Goal: Task Accomplishment & Management: Complete application form

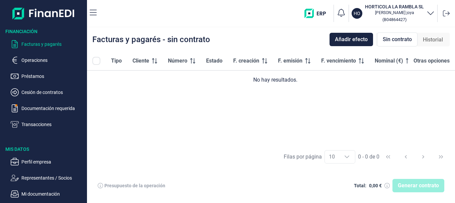
click at [38, 44] on p "Facturas y pagarés" at bounding box center [52, 44] width 63 height 8
click at [341, 40] on span "Añadir efecto" at bounding box center [351, 39] width 33 height 8
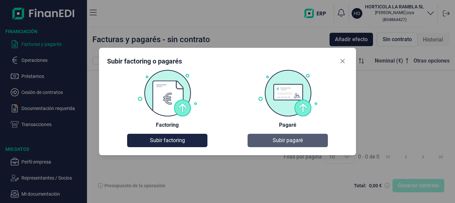
click at [292, 139] on span "Subir pagaré" at bounding box center [287, 140] width 30 height 8
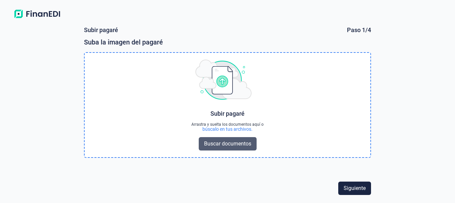
click at [233, 147] on span "Buscar documentos" at bounding box center [227, 144] width 47 height 8
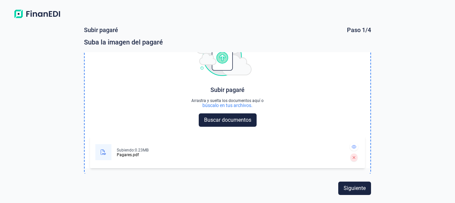
scroll to position [24, 0]
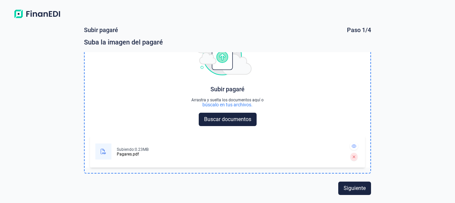
click at [107, 152] on div at bounding box center [103, 151] width 16 height 16
click at [129, 152] on div "Pagares.pdf" at bounding box center [128, 154] width 22 height 4
drag, startPoint x: 154, startPoint y: 153, endPoint x: 154, endPoint y: 150, distance: 3.4
click at [154, 151] on div "Subiendo: 0.23MB Pagares.pdf" at bounding box center [219, 151] width 248 height 21
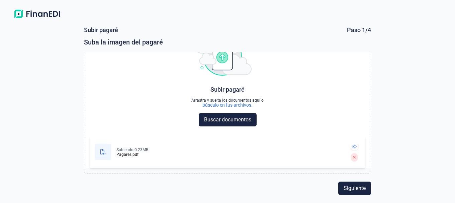
scroll to position [24, 0]
click at [357, 190] on span "Siguiente" at bounding box center [354, 188] width 22 height 8
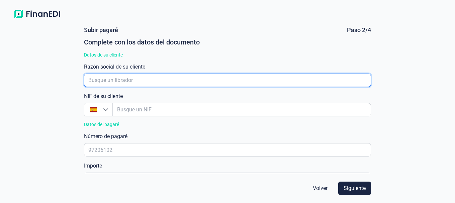
click at [128, 83] on input "empresaAutocomplete" at bounding box center [227, 80] width 287 height 13
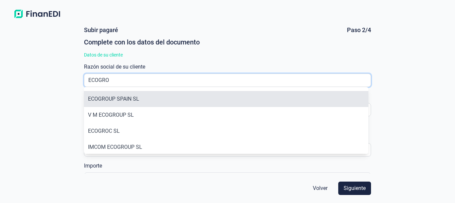
type input "ECOGRO"
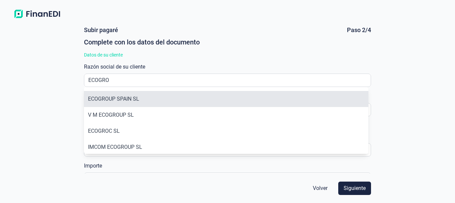
click at [102, 98] on li "ECOGROUP SPAIN SL" at bounding box center [226, 99] width 284 height 16
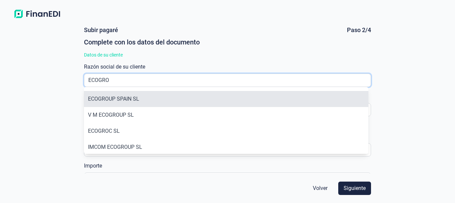
type input "B18978056"
type input "ECOGROUP SPAIN SL"
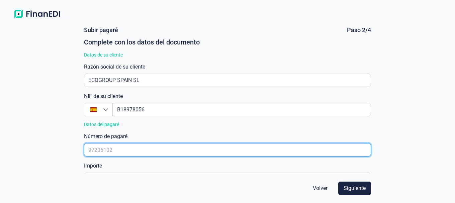
click at [126, 149] on input "text" at bounding box center [227, 149] width 287 height 13
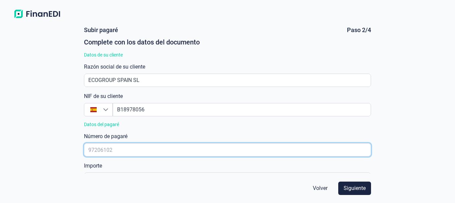
drag, startPoint x: 106, startPoint y: 158, endPoint x: 88, endPoint y: 160, distance: 17.5
click at [88, 160] on div "[PERSON_NAME] Paso 2/4 Complete con los datos del documento Datos de su cliente…" at bounding box center [227, 100] width 292 height 147
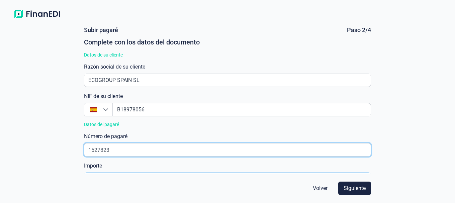
type input "1527823"
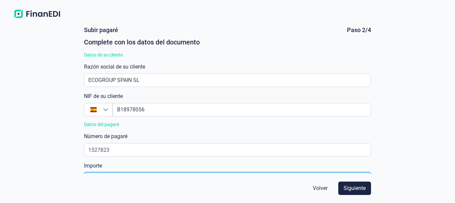
click at [119, 172] on input "text" at bounding box center [227, 178] width 287 height 13
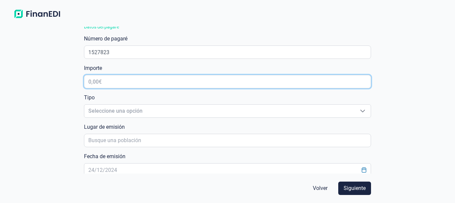
scroll to position [100, 0]
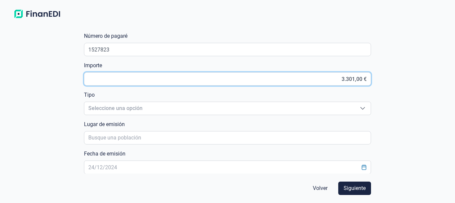
type input "33.014,00 €"
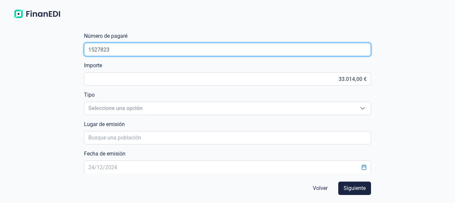
click at [114, 51] on input "1527823" at bounding box center [227, 49] width 287 height 13
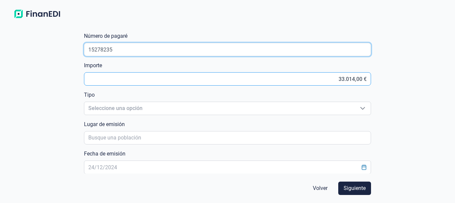
type input "15278235"
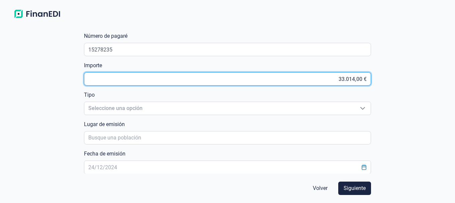
click at [357, 80] on input "33.014,00 €" at bounding box center [227, 78] width 287 height 13
click at [361, 79] on input "33.014,00 €" at bounding box center [227, 78] width 287 height 13
type input "33.014,65 €"
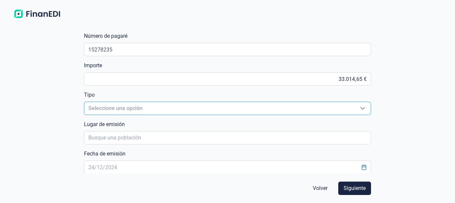
click at [125, 108] on span "Seleccione una opción" at bounding box center [219, 108] width 270 height 13
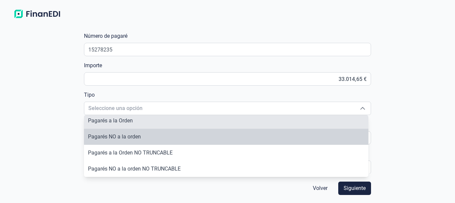
scroll to position [0, 0]
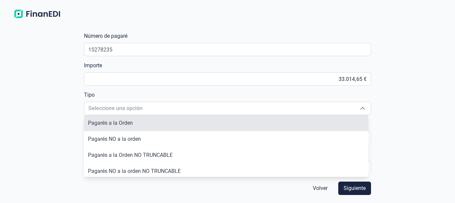
click at [123, 123] on span "Pagarés a la Orden" at bounding box center [110, 123] width 45 height 6
type input "Pagarés a la Orden"
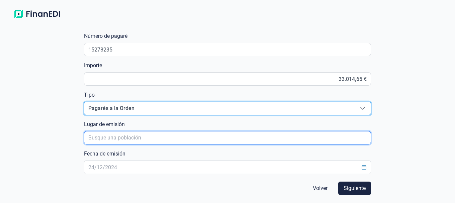
click at [131, 140] on input "poblacionAutocomplete" at bounding box center [227, 137] width 287 height 13
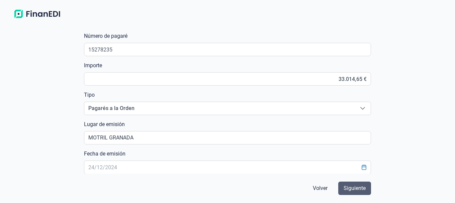
click at [351, 189] on span "Siguiente" at bounding box center [354, 188] width 22 height 8
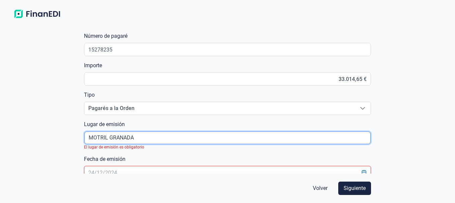
click at [154, 136] on input "poblacionAutocomplete" at bounding box center [227, 137] width 286 height 13
drag, startPoint x: 148, startPoint y: 136, endPoint x: 110, endPoint y: 141, distance: 37.7
click at [110, 141] on input "poblacionAutocomplete" at bounding box center [227, 137] width 286 height 13
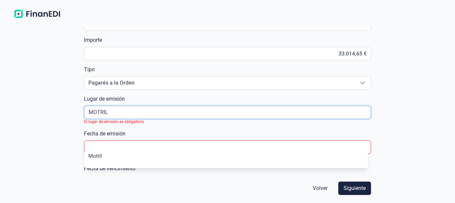
scroll to position [167, 0]
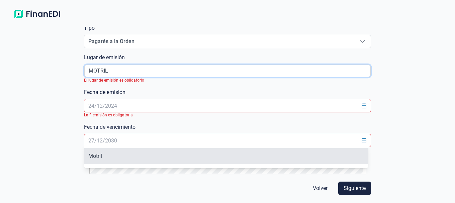
type input "MOTRIL"
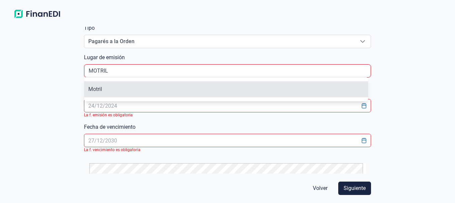
click at [103, 156] on body "[PERSON_NAME] Paso 2/4 Complete con los datos del documento Datos de su cliente…" at bounding box center [227, 101] width 455 height 203
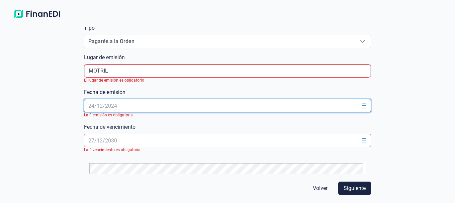
click at [125, 106] on input "text" at bounding box center [227, 105] width 287 height 13
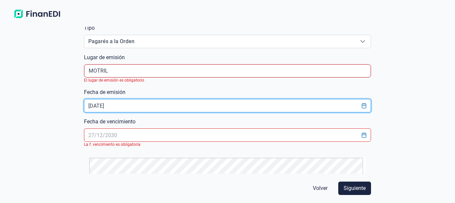
type input "[DATE]"
click at [100, 134] on input "text" at bounding box center [227, 134] width 287 height 13
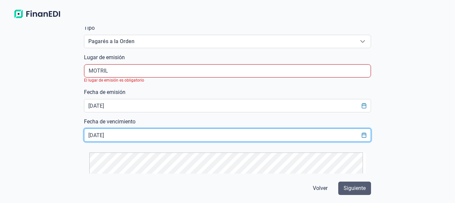
type input "[DATE]"
click at [348, 186] on span "Siguiente" at bounding box center [354, 188] width 22 height 8
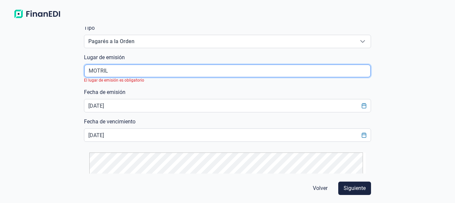
click at [111, 70] on input "poblacionAutocomplete" at bounding box center [227, 71] width 286 height 13
drag, startPoint x: 122, startPoint y: 71, endPoint x: 65, endPoint y: 71, distance: 57.5
click at [65, 71] on div "[PERSON_NAME] Paso 2/4 Complete con los datos del documento Datos de su cliente…" at bounding box center [227, 111] width 455 height 181
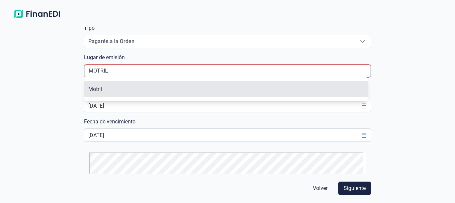
click at [92, 89] on li "Motril" at bounding box center [226, 89] width 284 height 16
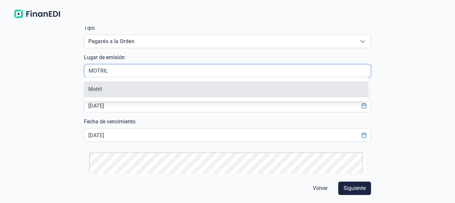
type input "Motril"
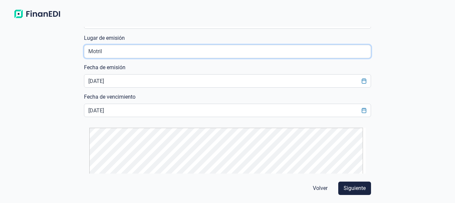
scroll to position [196, 0]
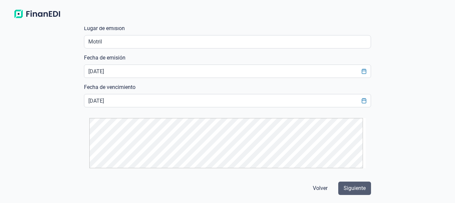
click at [353, 195] on button "Siguiente" at bounding box center [354, 187] width 33 height 13
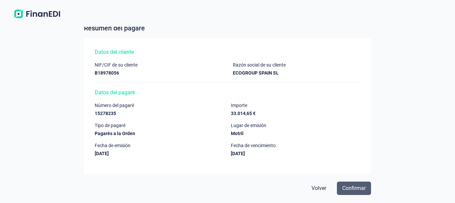
scroll to position [14, 0]
click at [356, 190] on span "Confirmar" at bounding box center [353, 188] width 23 height 8
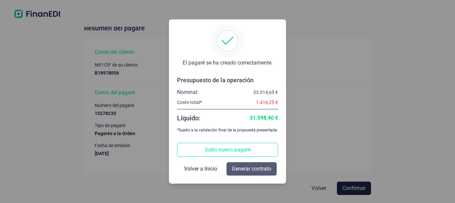
click at [254, 168] on span "Generar contrato" at bounding box center [251, 169] width 39 height 8
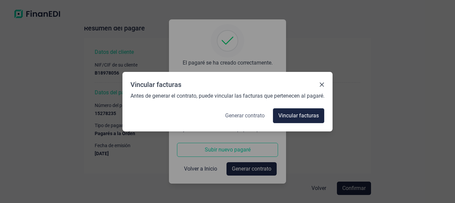
click at [243, 117] on span "Generar contrato" at bounding box center [244, 116] width 39 height 8
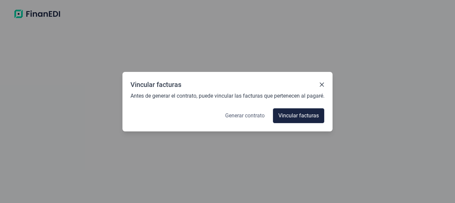
select select "ES"
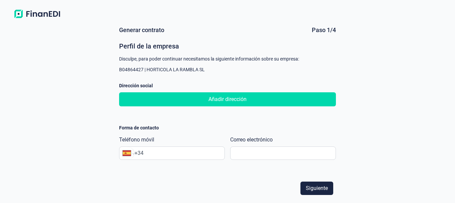
click at [228, 102] on span "Añadir dirección" at bounding box center [227, 99] width 38 height 8
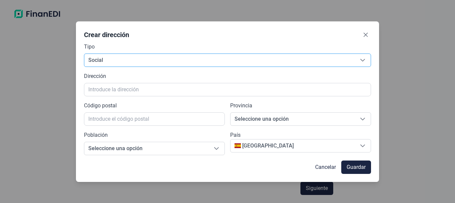
click at [364, 64] on div "Seleccione una opción" at bounding box center [362, 60] width 16 height 13
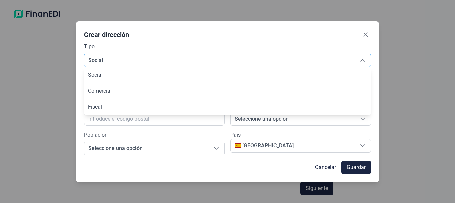
drag, startPoint x: 94, startPoint y: 62, endPoint x: 99, endPoint y: 60, distance: 5.5
click at [94, 62] on span "Social" at bounding box center [219, 60] width 270 height 13
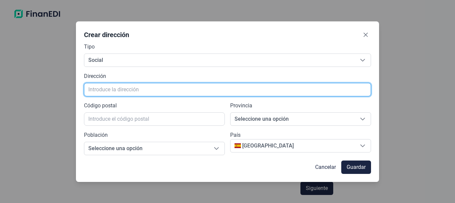
click at [129, 86] on input "text" at bounding box center [227, 89] width 287 height 13
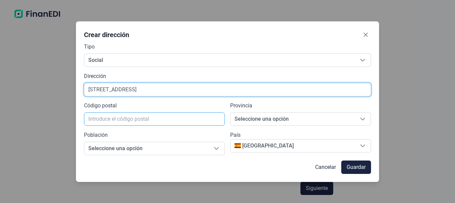
type input "[STREET_ADDRESS]"
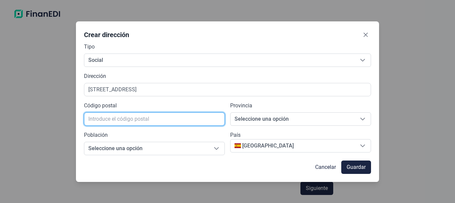
click at [127, 119] on input "text" at bounding box center [154, 118] width 141 height 13
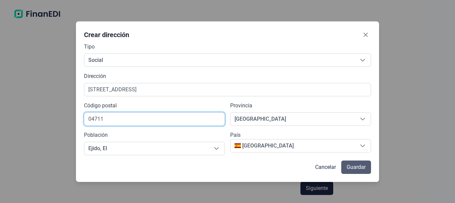
type input "04711"
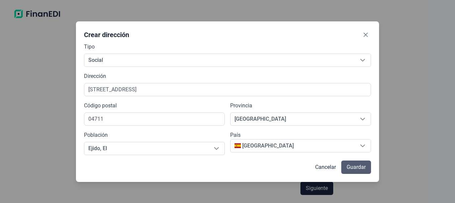
click at [365, 167] on span "Guardar" at bounding box center [355, 167] width 19 height 8
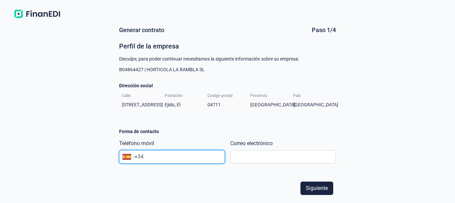
click at [160, 152] on div "Internacional [GEOGRAPHIC_DATA] [GEOGRAPHIC_DATA] [GEOGRAPHIC_DATA] [GEOGRAPHIC…" at bounding box center [172, 156] width 106 height 13
type input "[PHONE_NUMBER]"
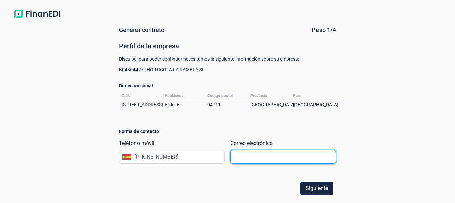
drag, startPoint x: 230, startPoint y: 155, endPoint x: 239, endPoint y: 155, distance: 9.0
click at [232, 155] on input "text" at bounding box center [283, 156] width 106 height 13
type input "G"
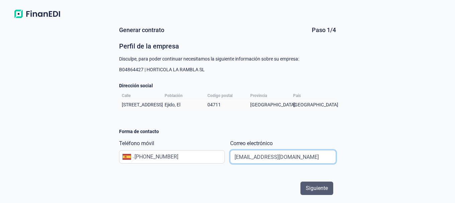
type input "[EMAIL_ADDRESS][DOMAIN_NAME]"
click at [312, 187] on span "Siguiente" at bounding box center [316, 188] width 22 height 8
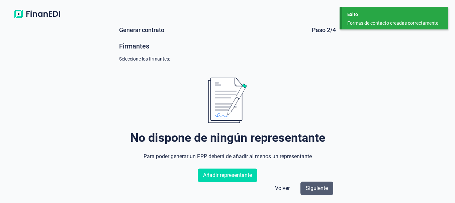
click at [316, 186] on span "Siguiente" at bounding box center [316, 188] width 22 height 8
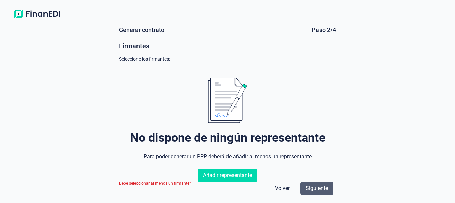
click at [318, 186] on span "Siguiente" at bounding box center [316, 188] width 22 height 8
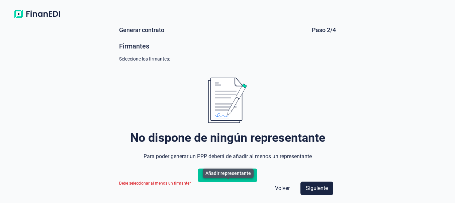
click at [240, 179] on span "Añadir representante" at bounding box center [227, 175] width 49 height 8
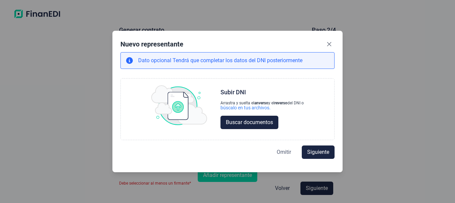
click at [290, 154] on span "Omitir" at bounding box center [283, 152] width 14 height 8
select select "ES"
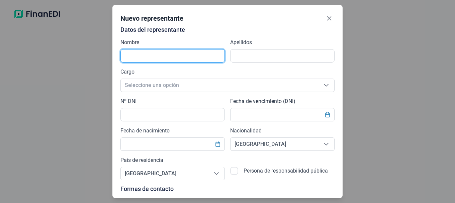
click at [142, 57] on input "text" at bounding box center [172, 55] width 104 height 13
type input "g"
type input "[PERSON_NAME]"
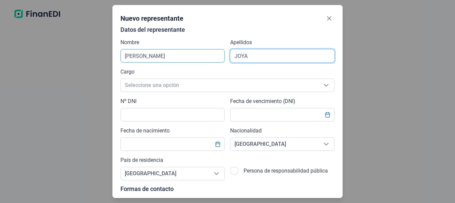
type input "JOYA"
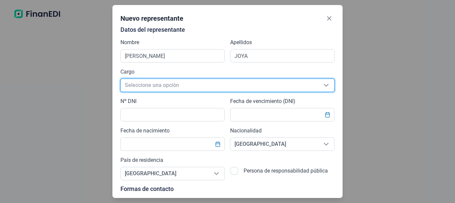
click at [325, 86] on icon "Seleccione una opción" at bounding box center [325, 85] width 5 height 5
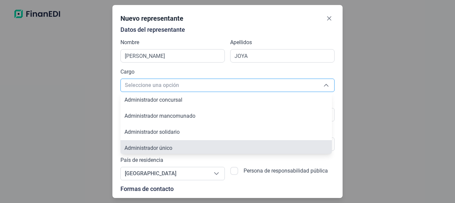
scroll to position [2, 0]
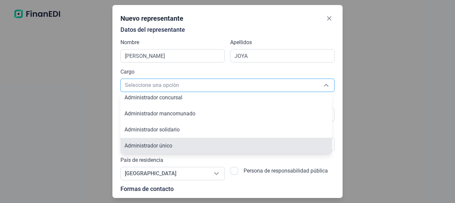
click at [155, 145] on span "Administrador único" at bounding box center [148, 145] width 48 height 6
type input "Administrador único"
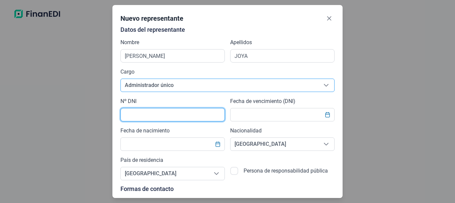
click at [143, 115] on input "text" at bounding box center [172, 114] width 104 height 13
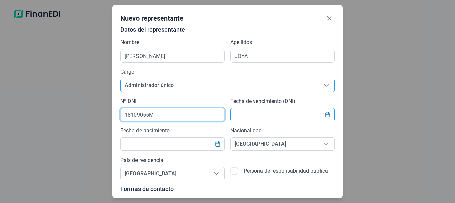
type input "18109055M"
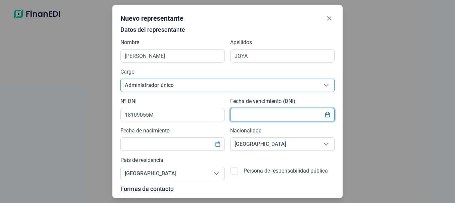
click at [286, 116] on input "text" at bounding box center [282, 114] width 104 height 13
click at [168, 148] on input "text" at bounding box center [172, 143] width 104 height 13
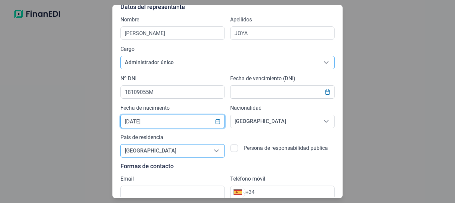
scroll to position [0, 0]
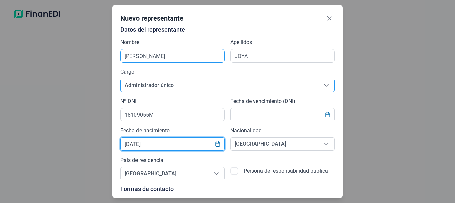
type input "[DATE]"
click at [165, 57] on input "[PERSON_NAME]" at bounding box center [172, 55] width 104 height 13
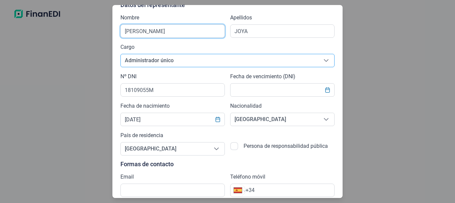
scroll to position [48, 0]
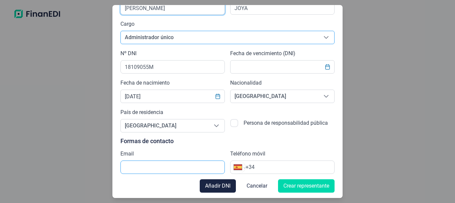
type input "[PERSON_NAME]"
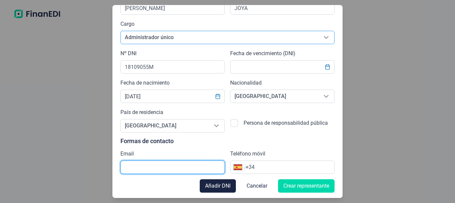
click at [151, 170] on input "text" at bounding box center [172, 166] width 104 height 13
type input "G"
type input "[EMAIL_ADDRESS][DOMAIN_NAME]"
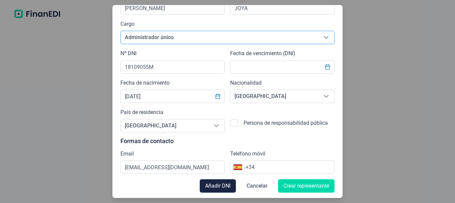
click at [268, 163] on div "Internacional [GEOGRAPHIC_DATA] [GEOGRAPHIC_DATA] [GEOGRAPHIC_DATA] [GEOGRAPHIC…" at bounding box center [282, 166] width 104 height 13
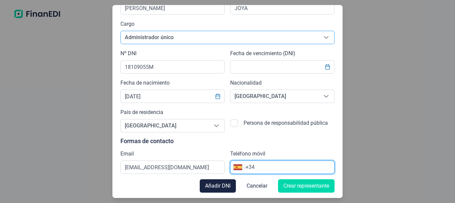
click at [268, 164] on input "+34" at bounding box center [289, 167] width 89 height 8
type input "[PHONE_NUMBER]"
click at [213, 184] on span "Añadir DNI" at bounding box center [217, 186] width 25 height 8
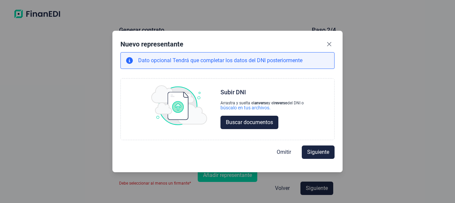
scroll to position [0, 0]
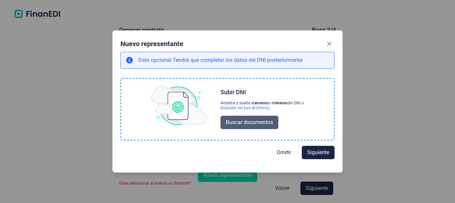
click at [252, 118] on span "Buscar documentos" at bounding box center [249, 122] width 47 height 8
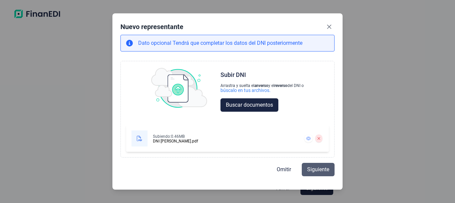
click at [316, 170] on span "Siguiente" at bounding box center [318, 169] width 22 height 8
select select "ES"
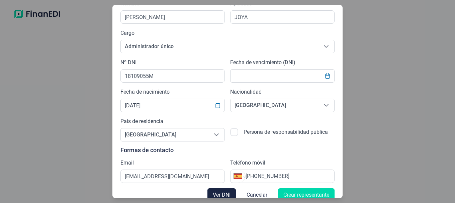
scroll to position [48, 0]
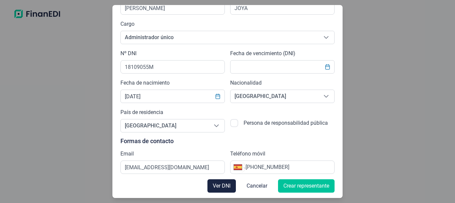
click at [296, 187] on span "Crear representante" at bounding box center [306, 186] width 46 height 8
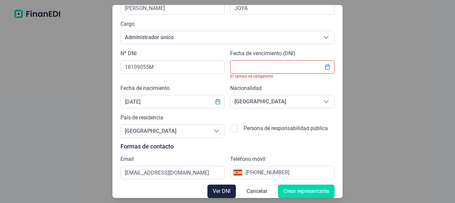
click at [214, 191] on span "Ver DNI" at bounding box center [222, 191] width 18 height 8
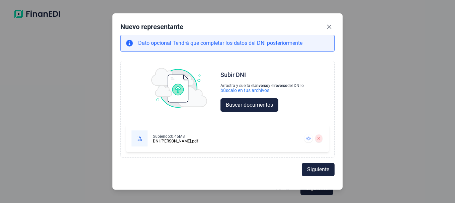
scroll to position [0, 0]
click at [313, 168] on span "Siguiente" at bounding box center [318, 169] width 22 height 8
select select "ES"
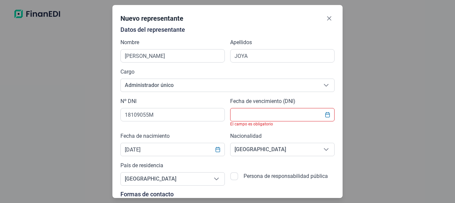
click at [273, 118] on input "text" at bounding box center [282, 114] width 104 height 13
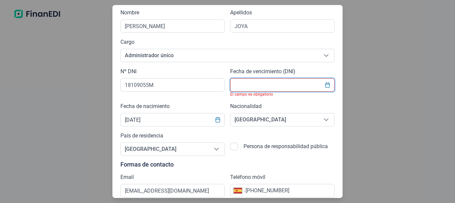
scroll to position [53, 0]
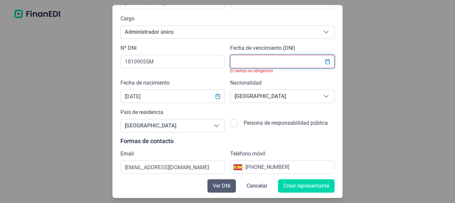
click at [223, 186] on span "Ver DNI" at bounding box center [222, 186] width 18 height 8
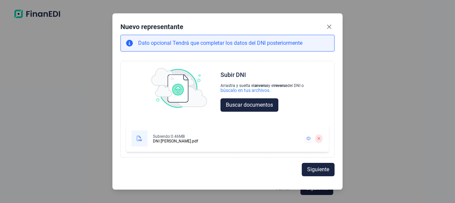
scroll to position [0, 0]
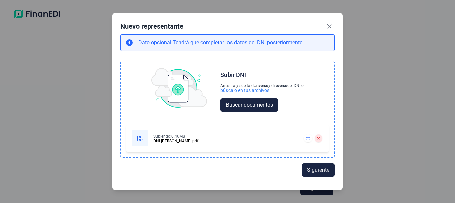
click at [164, 141] on div "DNI [PERSON_NAME].pdf" at bounding box center [175, 141] width 45 height 4
click at [140, 140] on icon at bounding box center [139, 138] width 5 height 5
click at [208, 133] on div "Subiendo: 0.46MB DNI [PERSON_NAME].pdf" at bounding box center [214, 138] width 165 height 16
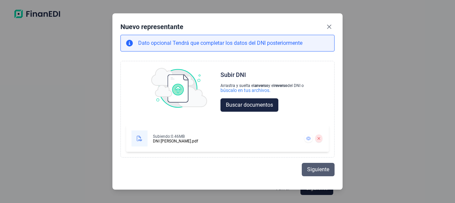
click at [319, 169] on span "Siguiente" at bounding box center [318, 169] width 22 height 8
select select "ES"
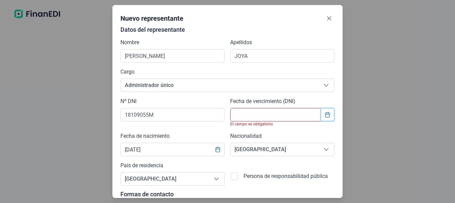
click at [326, 115] on icon "Choose Date" at bounding box center [327, 114] width 5 height 5
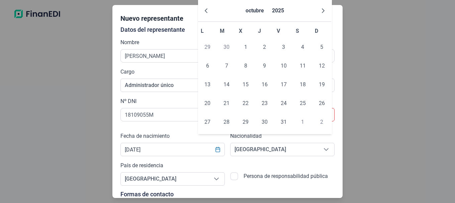
click at [351, 111] on div "Nuevo representante Datos del representante Nombre [PERSON_NAME] Apellidos JOYA…" at bounding box center [227, 101] width 455 height 203
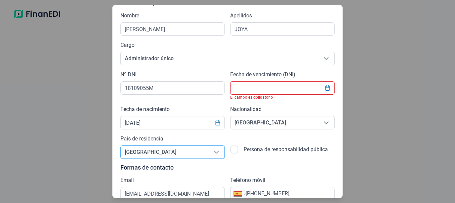
scroll to position [53, 0]
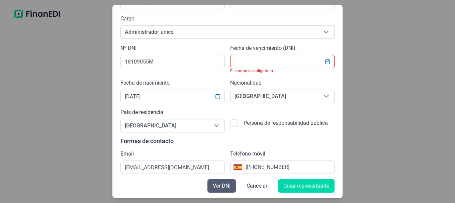
click at [220, 184] on span "Ver DNI" at bounding box center [222, 186] width 18 height 8
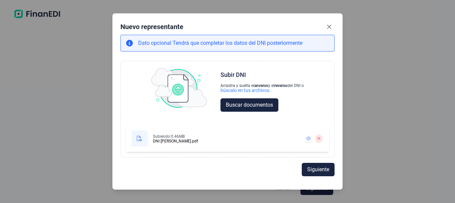
scroll to position [0, 0]
click at [322, 168] on span "Siguiente" at bounding box center [318, 169] width 22 height 8
select select "ES"
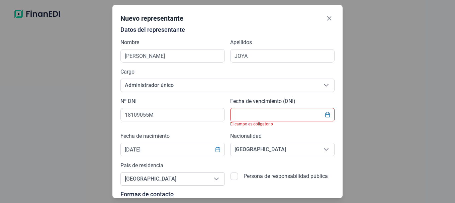
click at [273, 114] on input "text" at bounding box center [282, 114] width 104 height 13
click at [326, 116] on icon "Choose Date" at bounding box center [327, 114] width 5 height 5
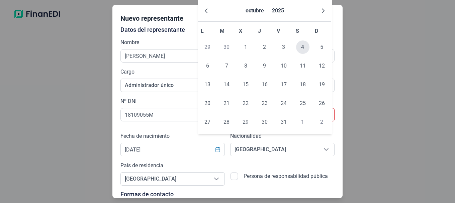
click at [303, 47] on span "4" at bounding box center [302, 46] width 13 height 13
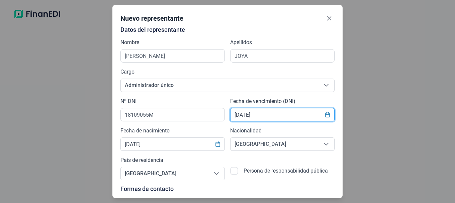
click at [248, 113] on input "[DATE]" at bounding box center [282, 114] width 104 height 13
click at [265, 114] on input "[DATE]" at bounding box center [282, 114] width 104 height 13
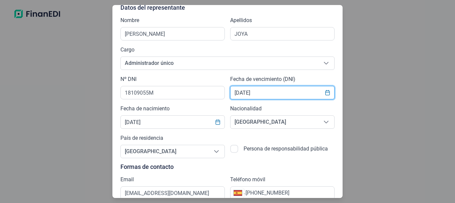
scroll to position [48, 0]
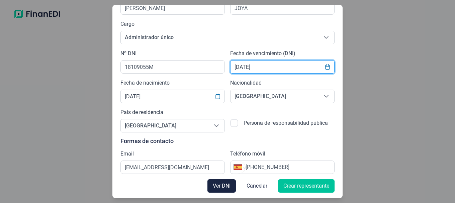
type input "[DATE]"
click at [300, 187] on span "Crear representante" at bounding box center [306, 186] width 46 height 8
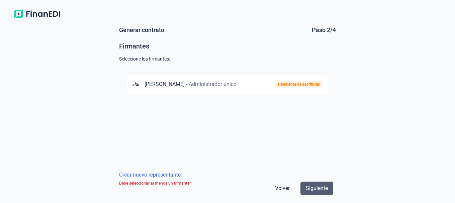
click at [320, 190] on span "Siguiente" at bounding box center [316, 188] width 22 height 8
click at [174, 82] on span "[PERSON_NAME]" at bounding box center [164, 84] width 40 height 6
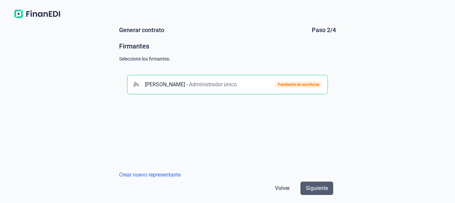
click at [318, 187] on span "Siguiente" at bounding box center [316, 188] width 22 height 8
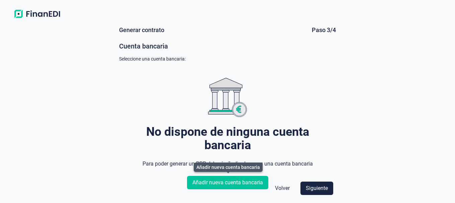
click at [250, 182] on span "Añadir nueva cuenta bancaria" at bounding box center [227, 182] width 71 height 8
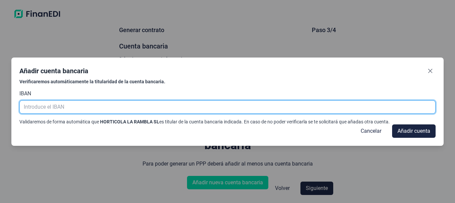
click at [70, 106] on input "text" at bounding box center [227, 106] width 416 height 13
click at [207, 201] on div "Añadir cuenta bancaria Verificaremos automáticamente la titularidad de la cuent…" at bounding box center [227, 101] width 455 height 203
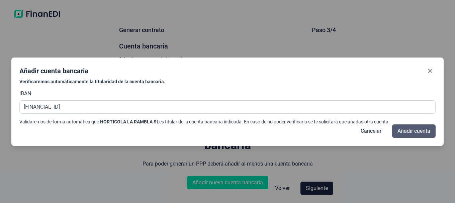
type input "[FINANCIAL_ID]"
click at [418, 134] on span "Añadir cuenta" at bounding box center [413, 131] width 33 height 8
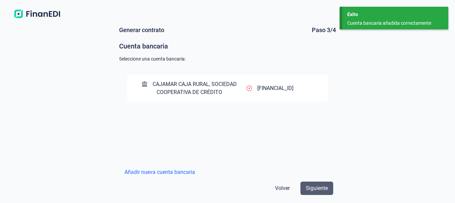
click at [312, 190] on span "Siguiente" at bounding box center [316, 188] width 22 height 8
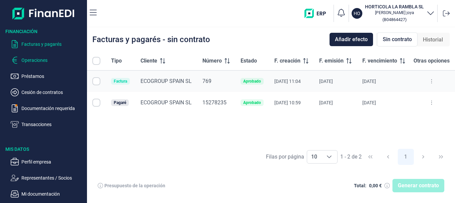
checkbox input "true"
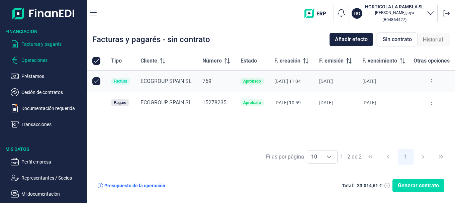
checkbox input "true"
click at [105, 103] on td at bounding box center [96, 102] width 19 height 21
click at [95, 81] on input "Row Unselected null" at bounding box center [96, 81] width 8 height 8
checkbox input "false"
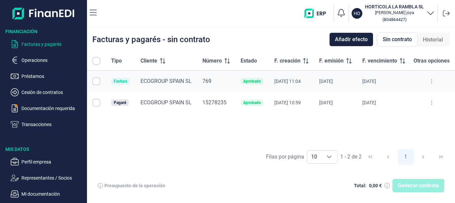
click at [97, 101] on input "Row Selected null" at bounding box center [96, 103] width 8 height 8
checkbox input "true"
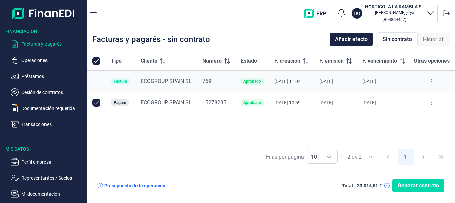
click at [94, 61] on input "All items selected" at bounding box center [96, 61] width 8 height 8
checkbox input "false"
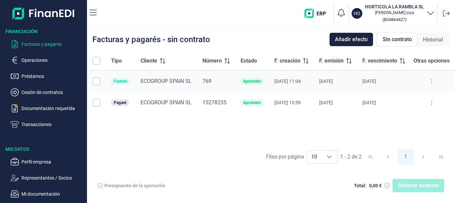
click at [96, 103] on input "Row Selected null" at bounding box center [96, 103] width 8 height 8
checkbox input "true"
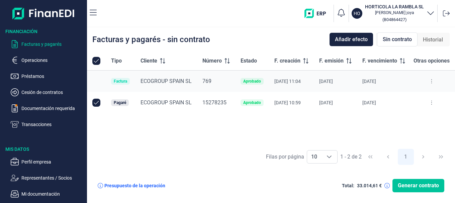
click at [420, 186] on span "Generar contrato" at bounding box center [417, 185] width 41 height 8
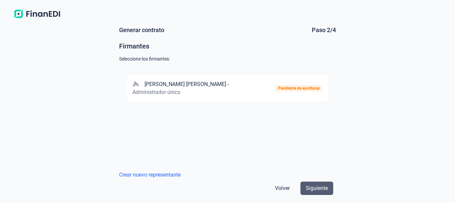
click at [318, 188] on span "Siguiente" at bounding box center [316, 188] width 22 height 8
click at [317, 187] on span "Siguiente" at bounding box center [316, 188] width 22 height 8
click at [320, 187] on span "Siguiente" at bounding box center [316, 188] width 22 height 8
click at [202, 88] on div "[PERSON_NAME] [PERSON_NAME] - Administrador único" at bounding box center [195, 88] width 127 height 16
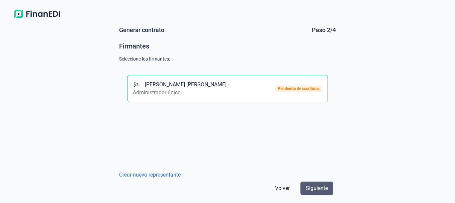
click at [308, 191] on span "Siguiente" at bounding box center [316, 188] width 22 height 8
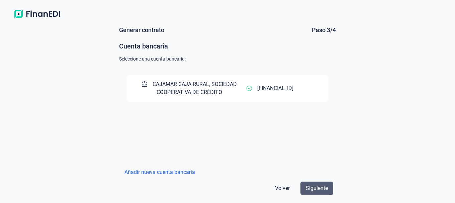
click at [315, 188] on span "Siguiente" at bounding box center [316, 188] width 22 height 8
click at [319, 188] on span "Siguiente" at bounding box center [316, 188] width 22 height 8
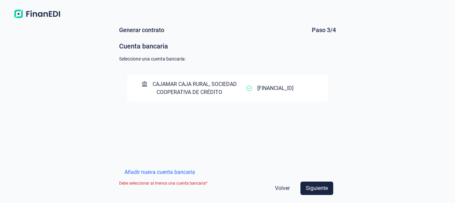
click at [191, 90] on span "CAJAMAR CAJA RURAL, SOCIEDAD COOPERATIVA DE CRÉDITO" at bounding box center [194, 88] width 84 height 14
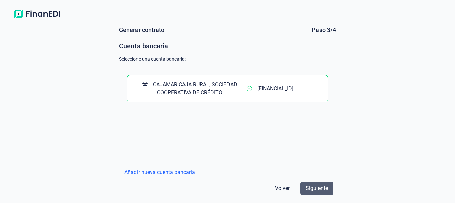
click at [321, 188] on span "Siguiente" at bounding box center [316, 188] width 22 height 8
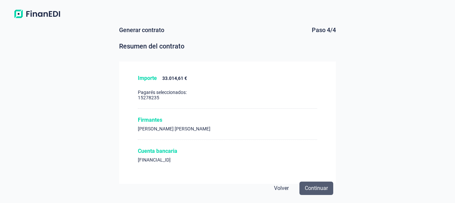
click at [315, 190] on span "Continuar" at bounding box center [315, 188] width 23 height 8
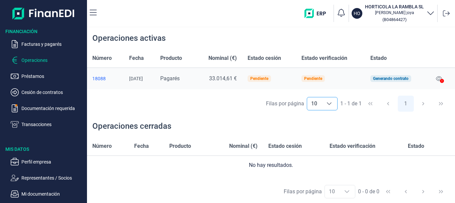
click at [329, 104] on icon "Choose" at bounding box center [329, 103] width 5 height 3
click at [329, 104] on icon "Choose" at bounding box center [328, 103] width 5 height 5
click at [51, 107] on p "Documentación requerida" at bounding box center [52, 108] width 63 height 8
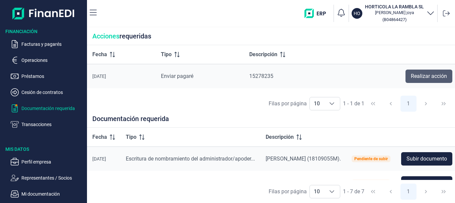
click at [442, 74] on span "Realizar acción" at bounding box center [428, 76] width 36 height 8
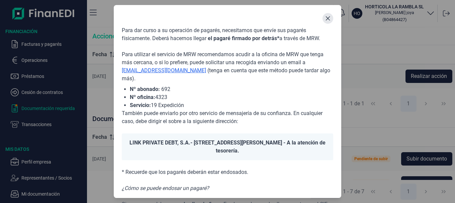
click at [328, 18] on icon "Close" at bounding box center [328, 18] width 4 height 4
